Goal: Task Accomplishment & Management: Manage account settings

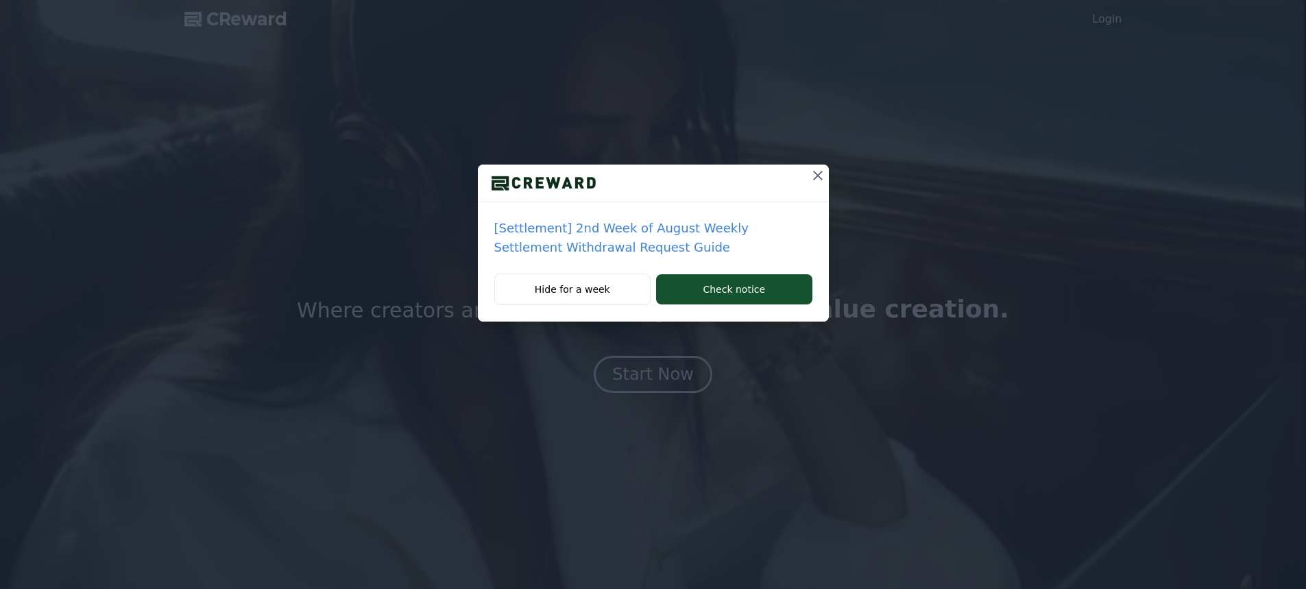
click at [827, 163] on div "[Settlement] 2nd Week of August Weekly Settlement Withdrawal Request Guide Hide…" at bounding box center [653, 171] width 1306 height 343
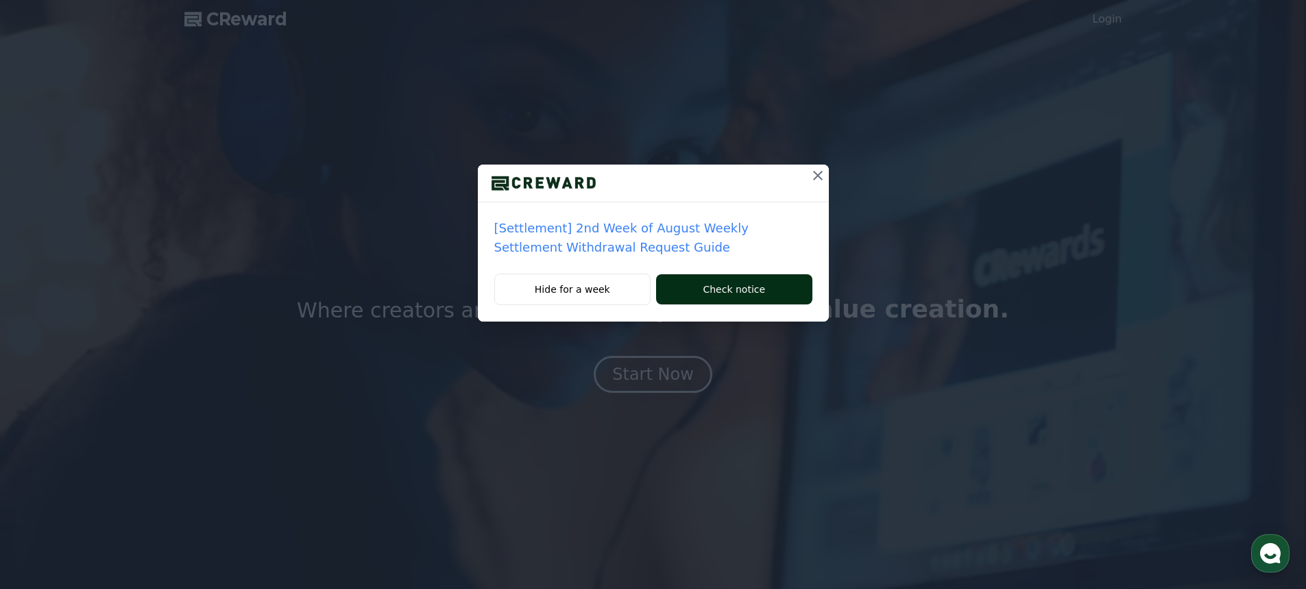
click at [714, 289] on button "Check notice" at bounding box center [734, 289] width 156 height 30
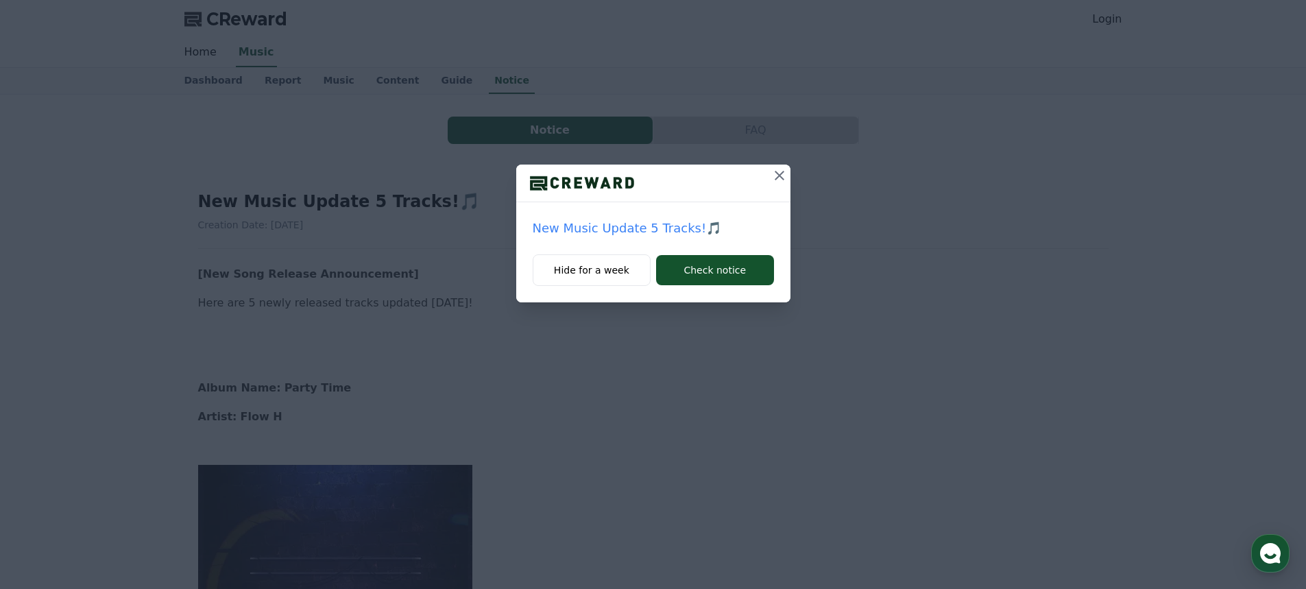
click at [771, 178] on icon at bounding box center [779, 175] width 16 height 16
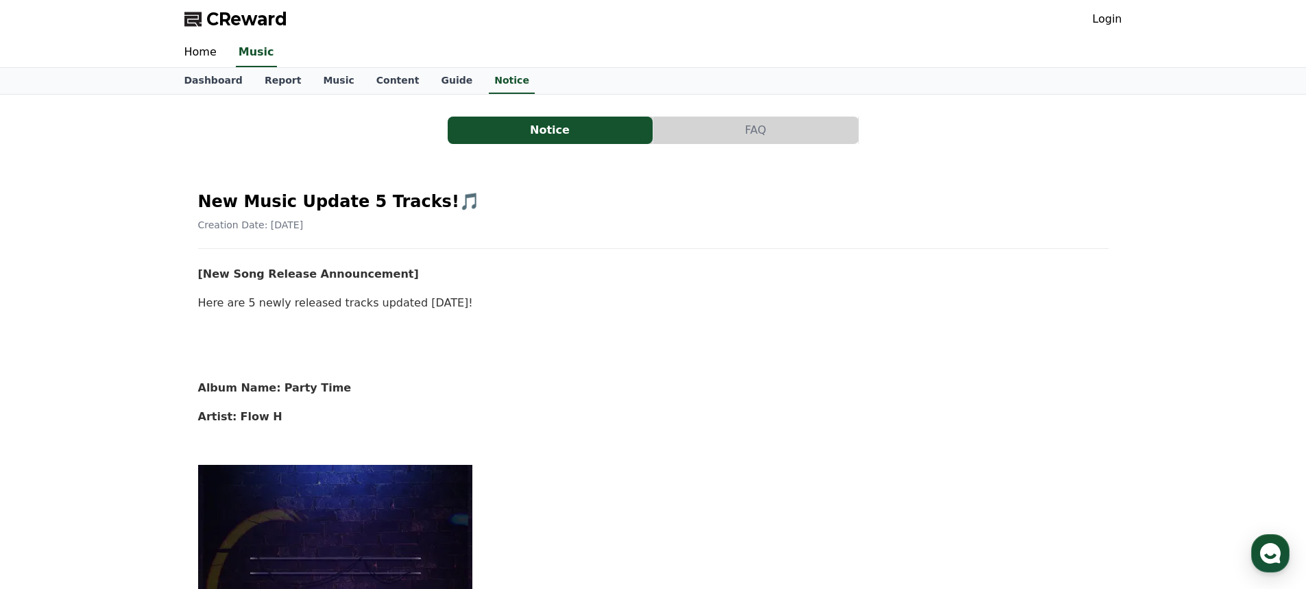
click at [1100, 19] on link "Login" at bounding box center [1106, 19] width 29 height 16
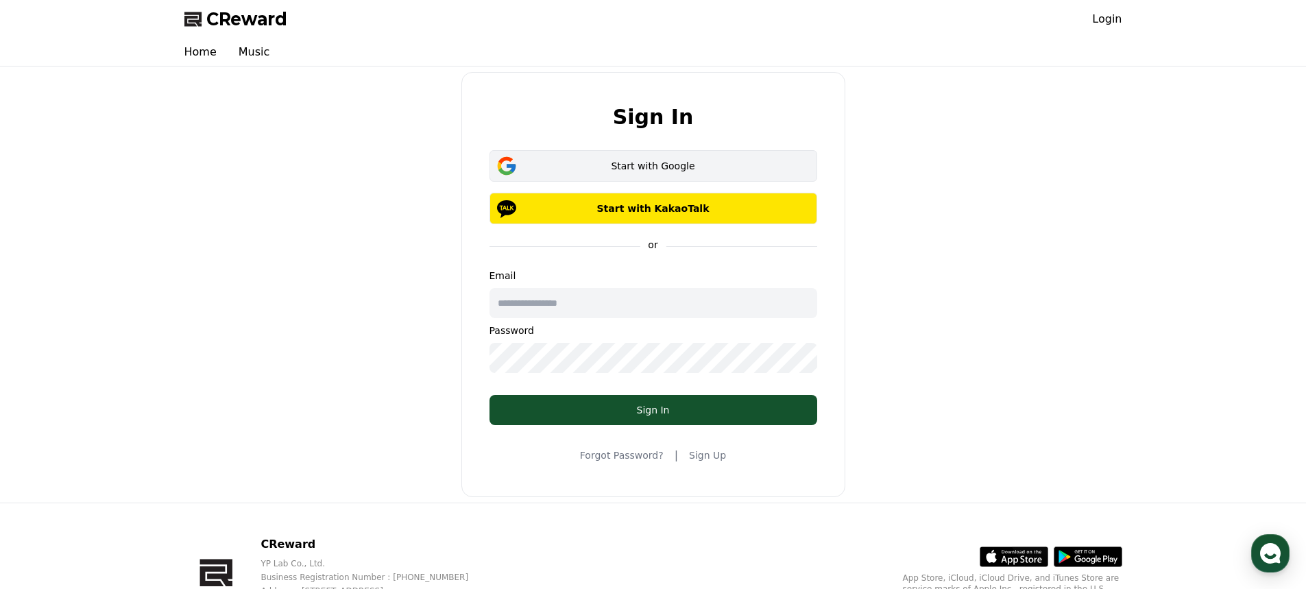
click at [653, 162] on div "Start with Google" at bounding box center [653, 166] width 288 height 14
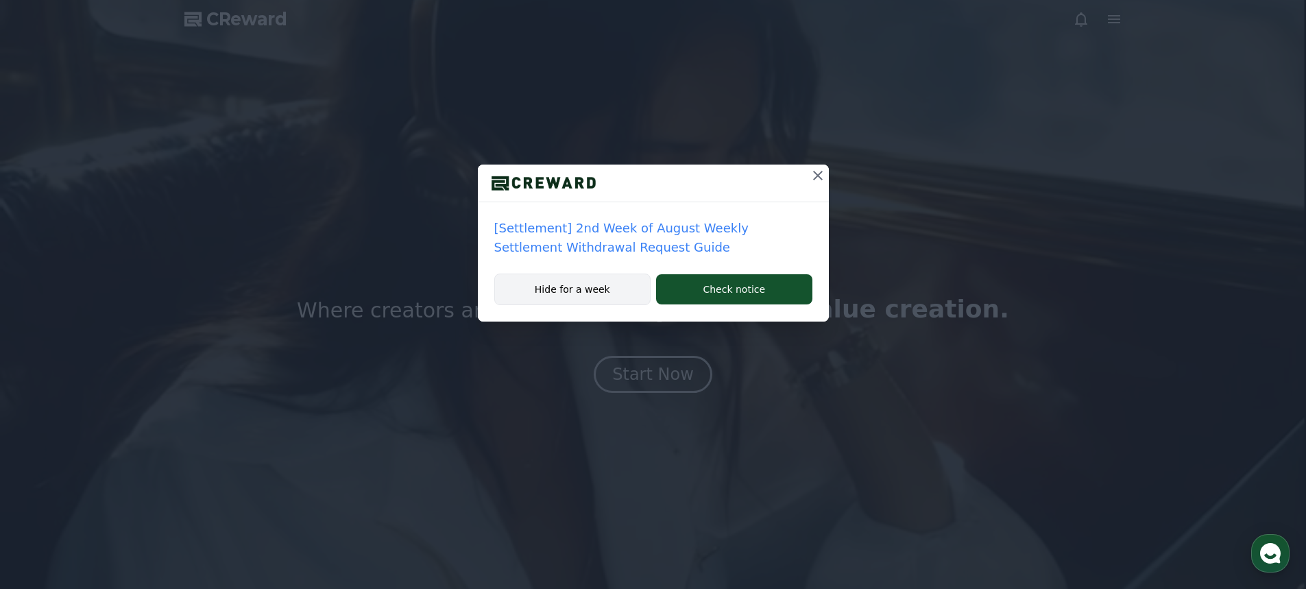
click at [574, 293] on button "Hide for a week" at bounding box center [572, 289] width 157 height 32
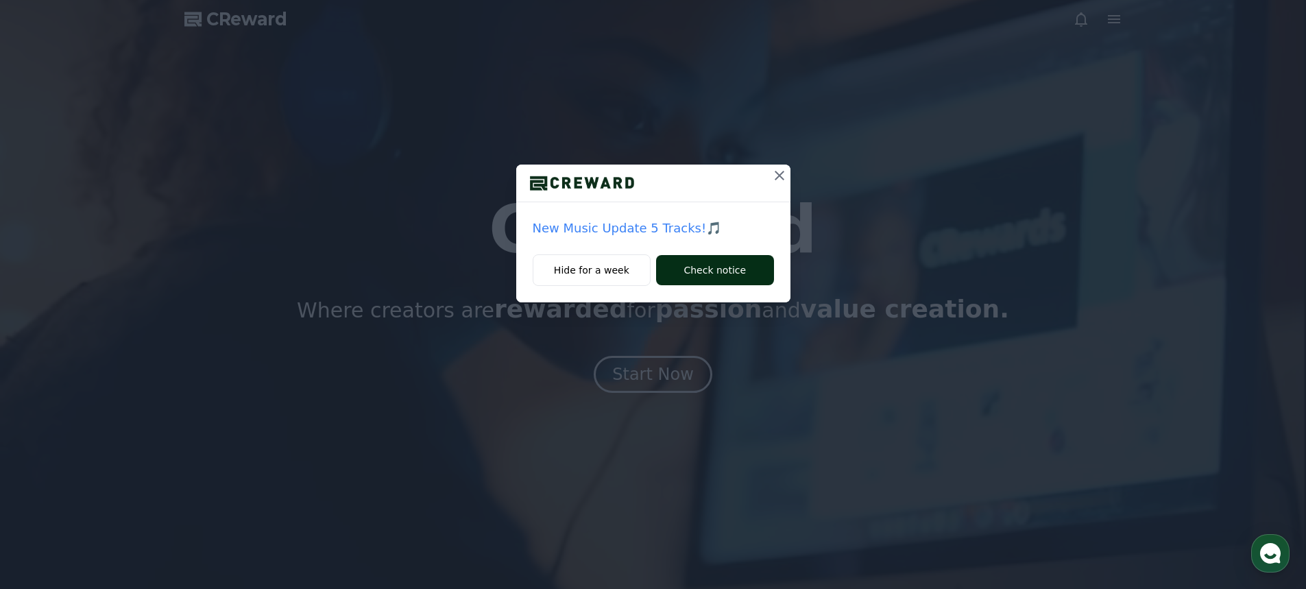
click at [714, 265] on button "Check notice" at bounding box center [714, 270] width 117 height 30
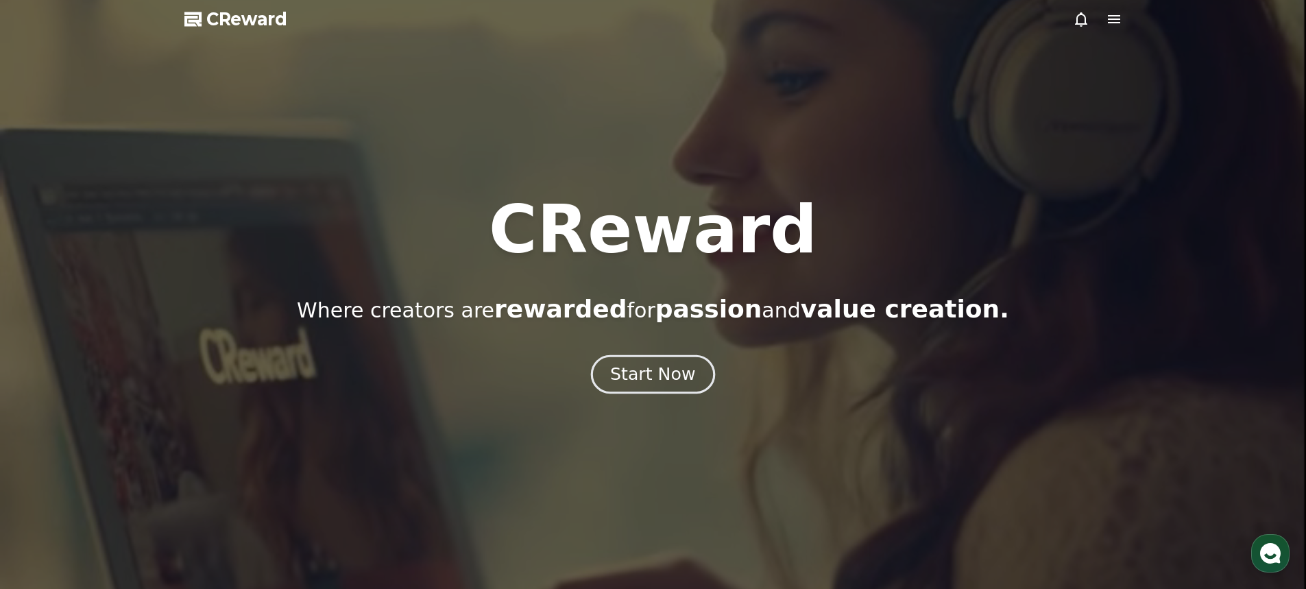
click at [662, 373] on div "Start Now" at bounding box center [652, 374] width 85 height 23
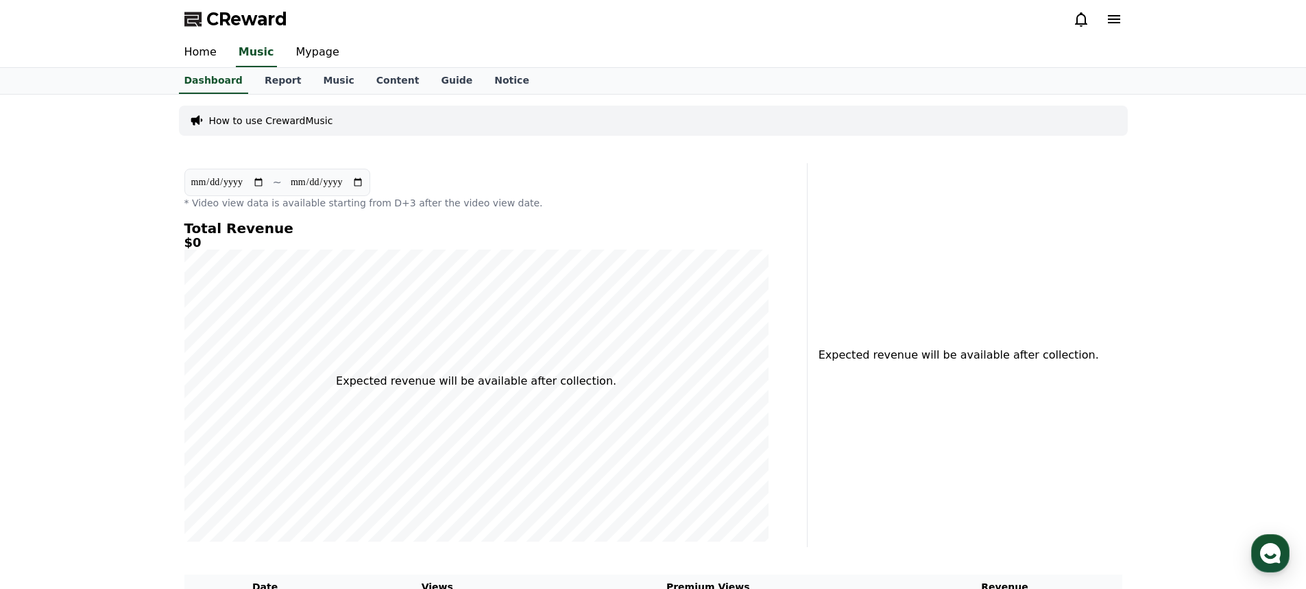
click at [1110, 24] on icon at bounding box center [1114, 19] width 16 height 16
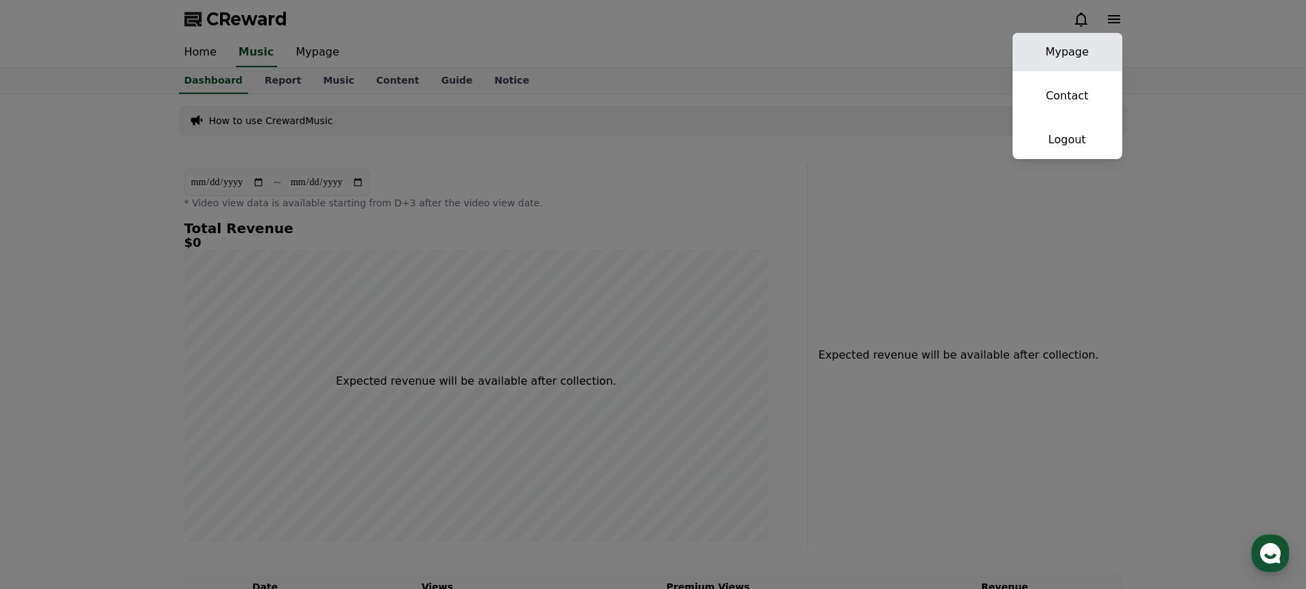
click at [1067, 49] on link "Mypage" at bounding box center [1067, 52] width 110 height 38
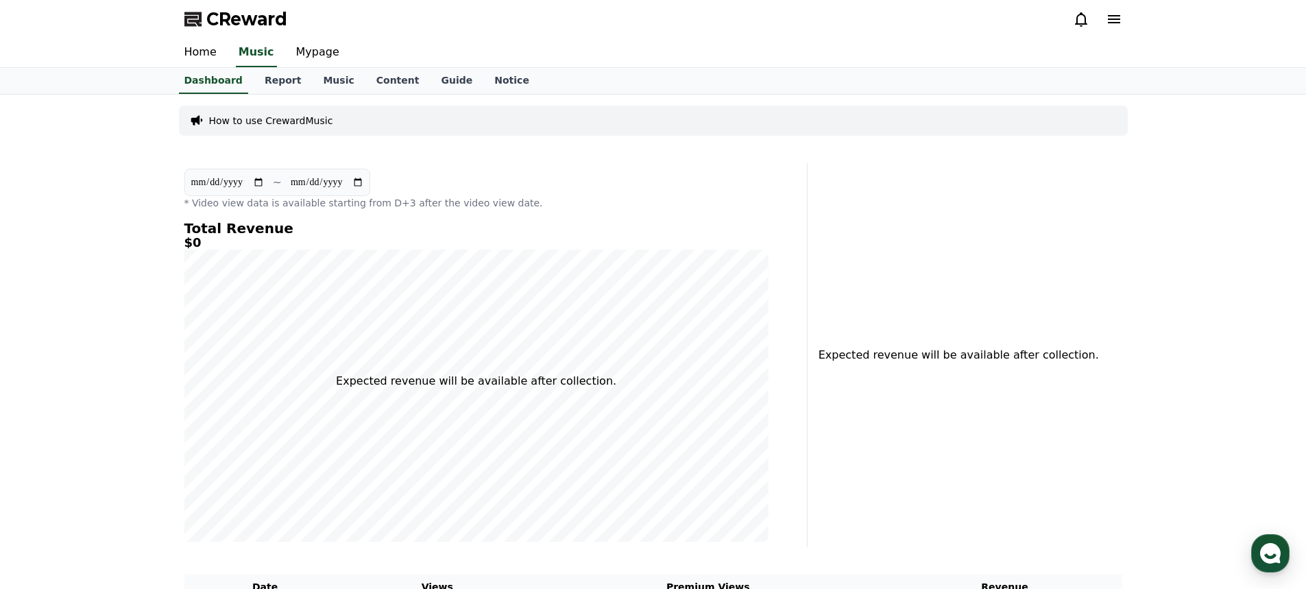
select select "**********"
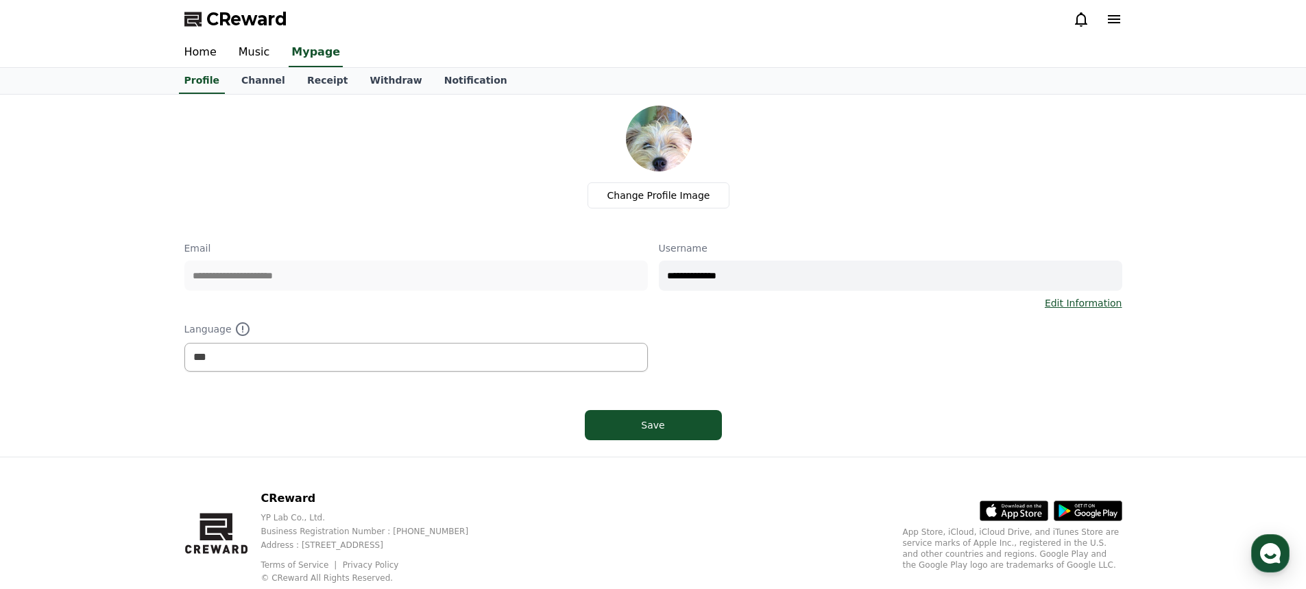
scroll to position [38, 0]
